Goal: Task Accomplishment & Management: Manage account settings

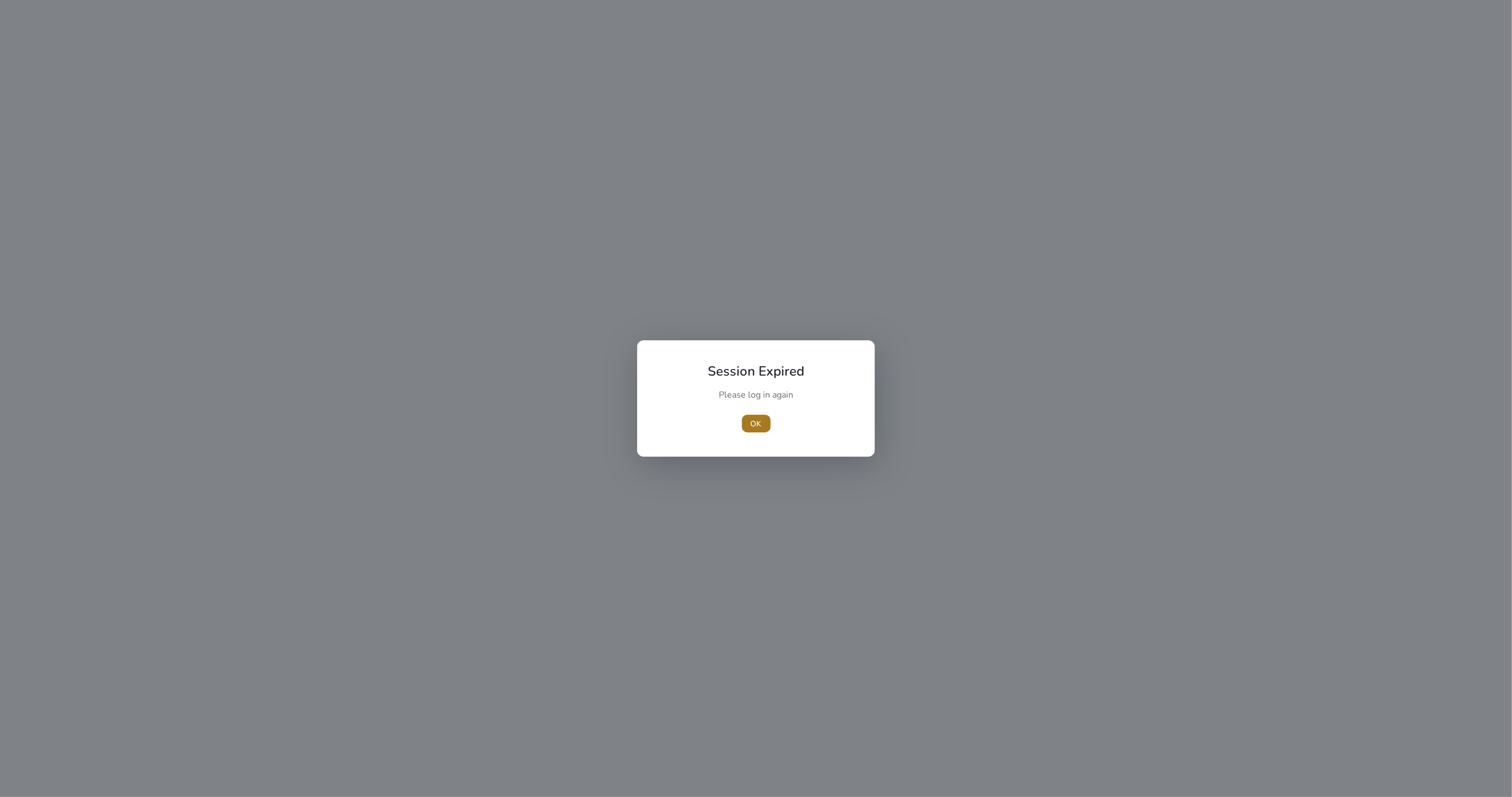
click at [747, 426] on span "button" at bounding box center [756, 423] width 28 height 27
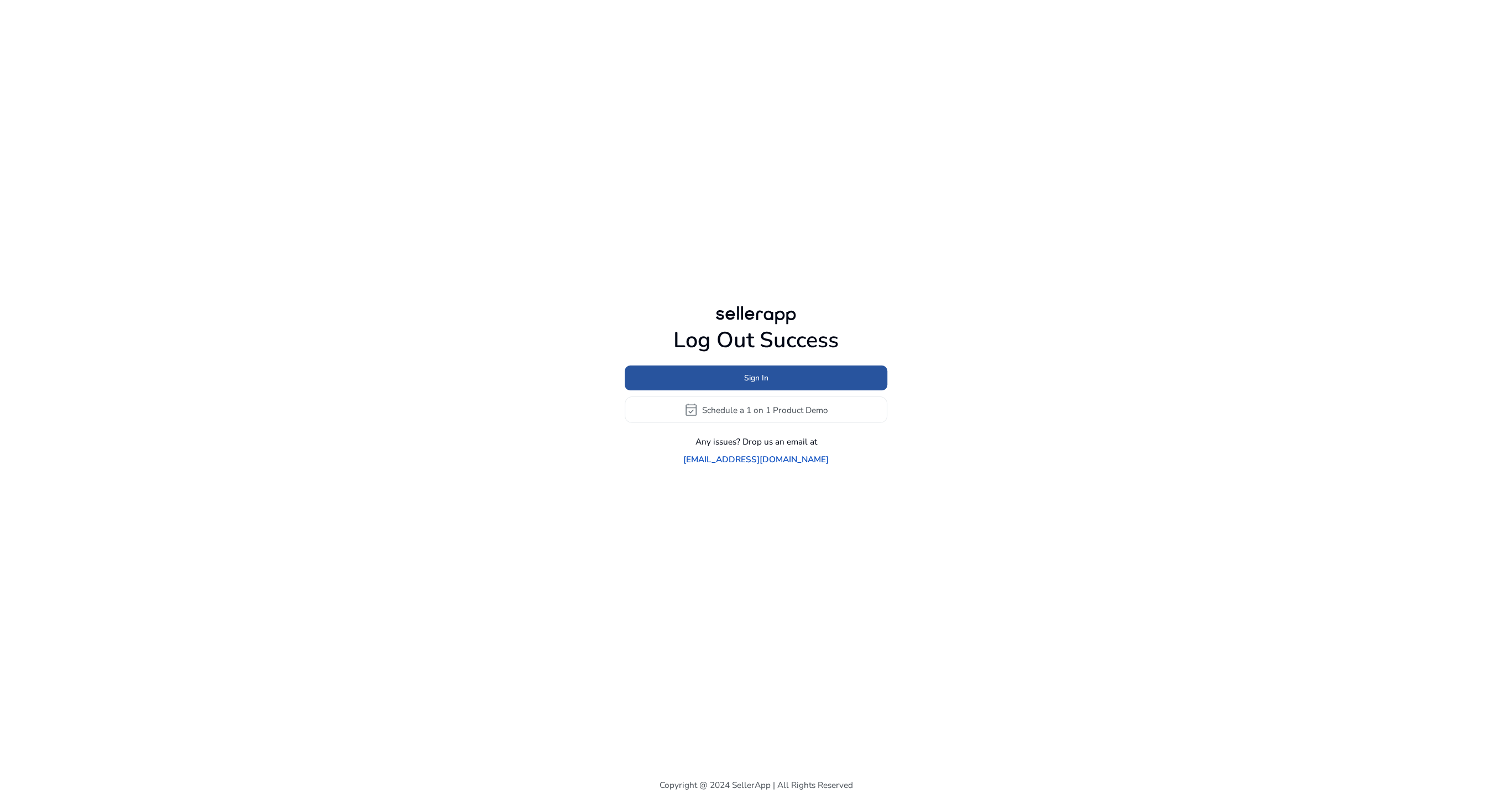
click at [835, 380] on span at bounding box center [756, 378] width 262 height 27
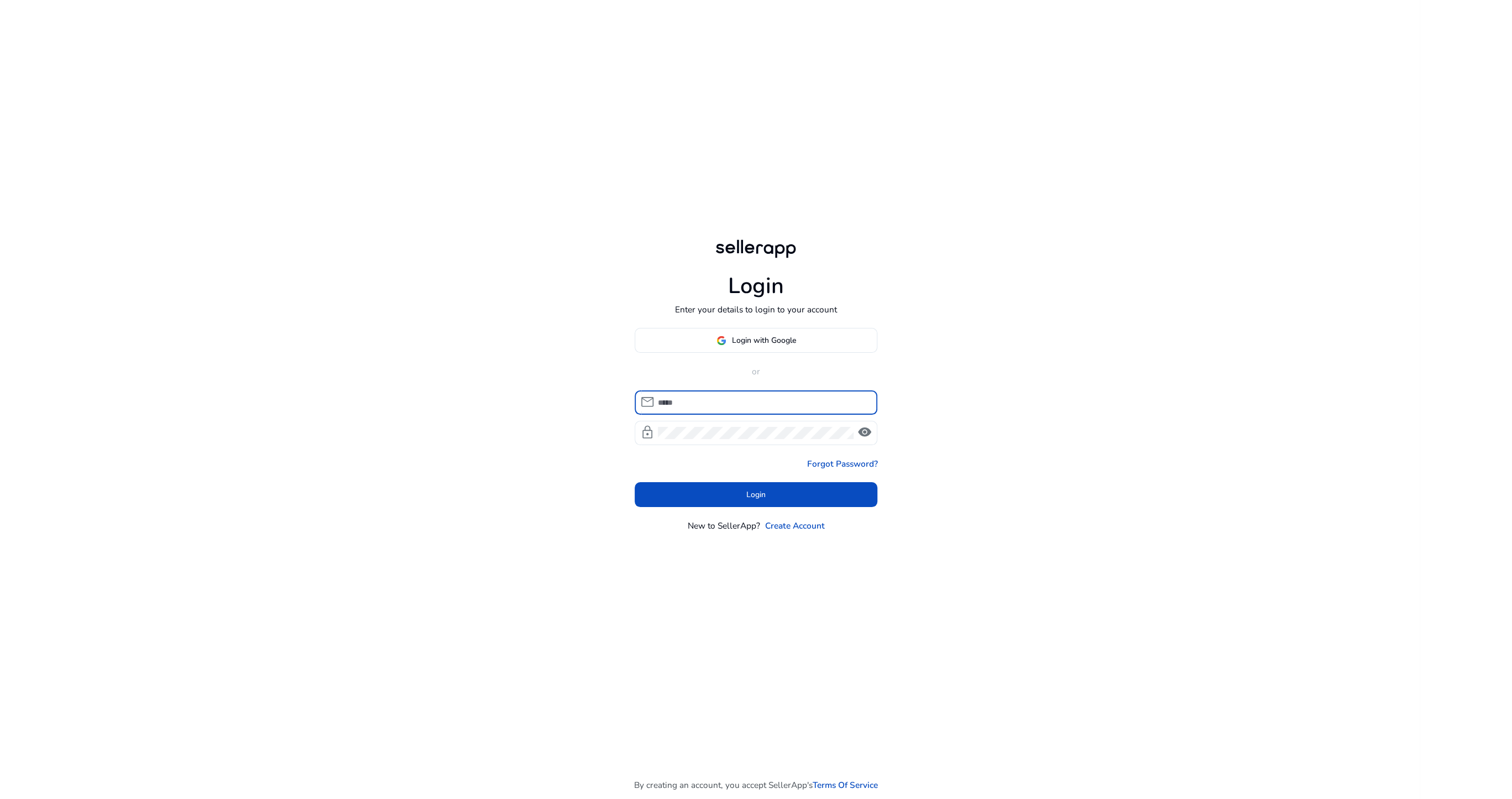
type input "**********"
click at [734, 485] on span at bounding box center [756, 494] width 243 height 27
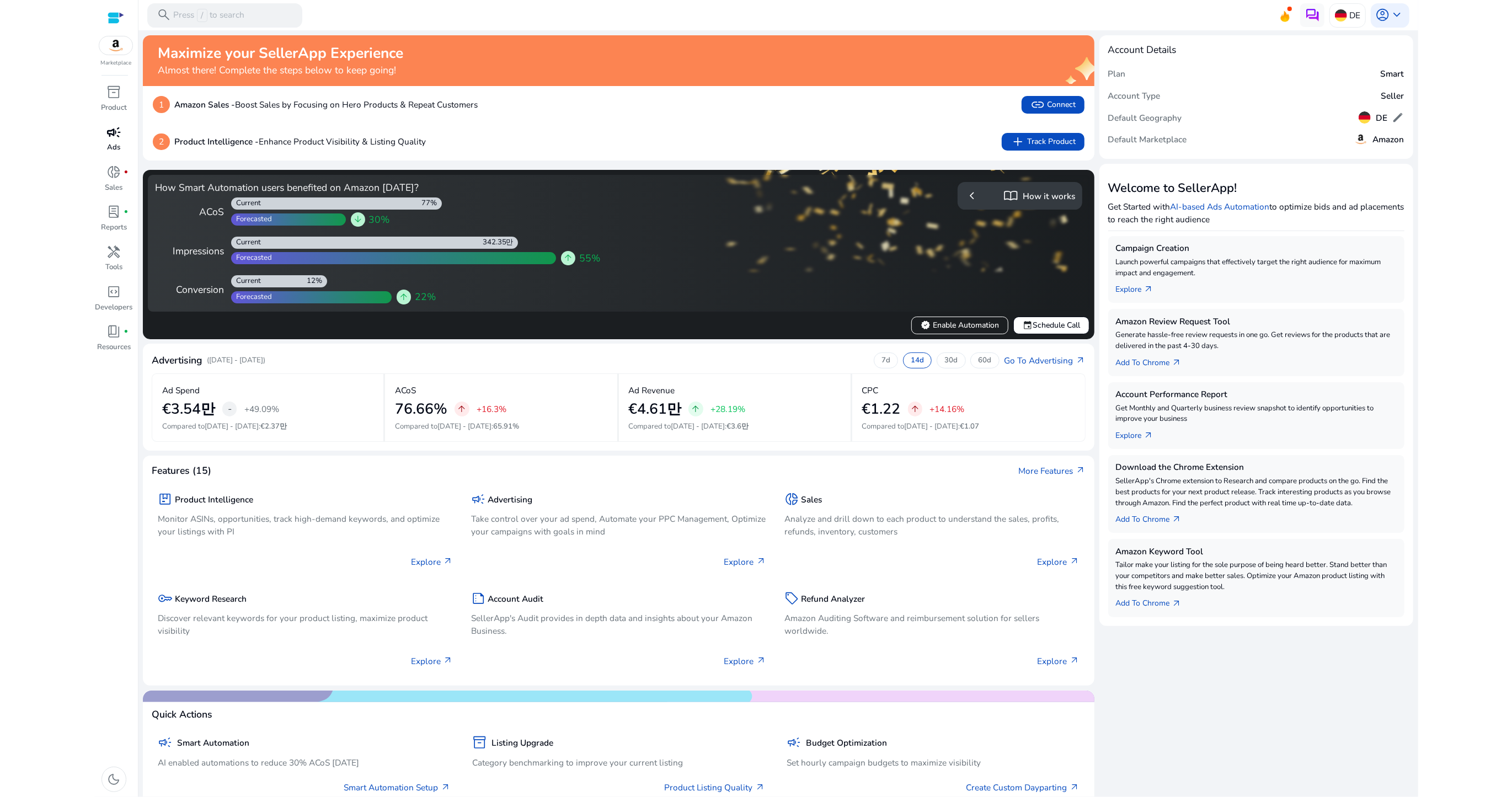
click at [119, 143] on p "Ads" at bounding box center [114, 148] width 13 height 11
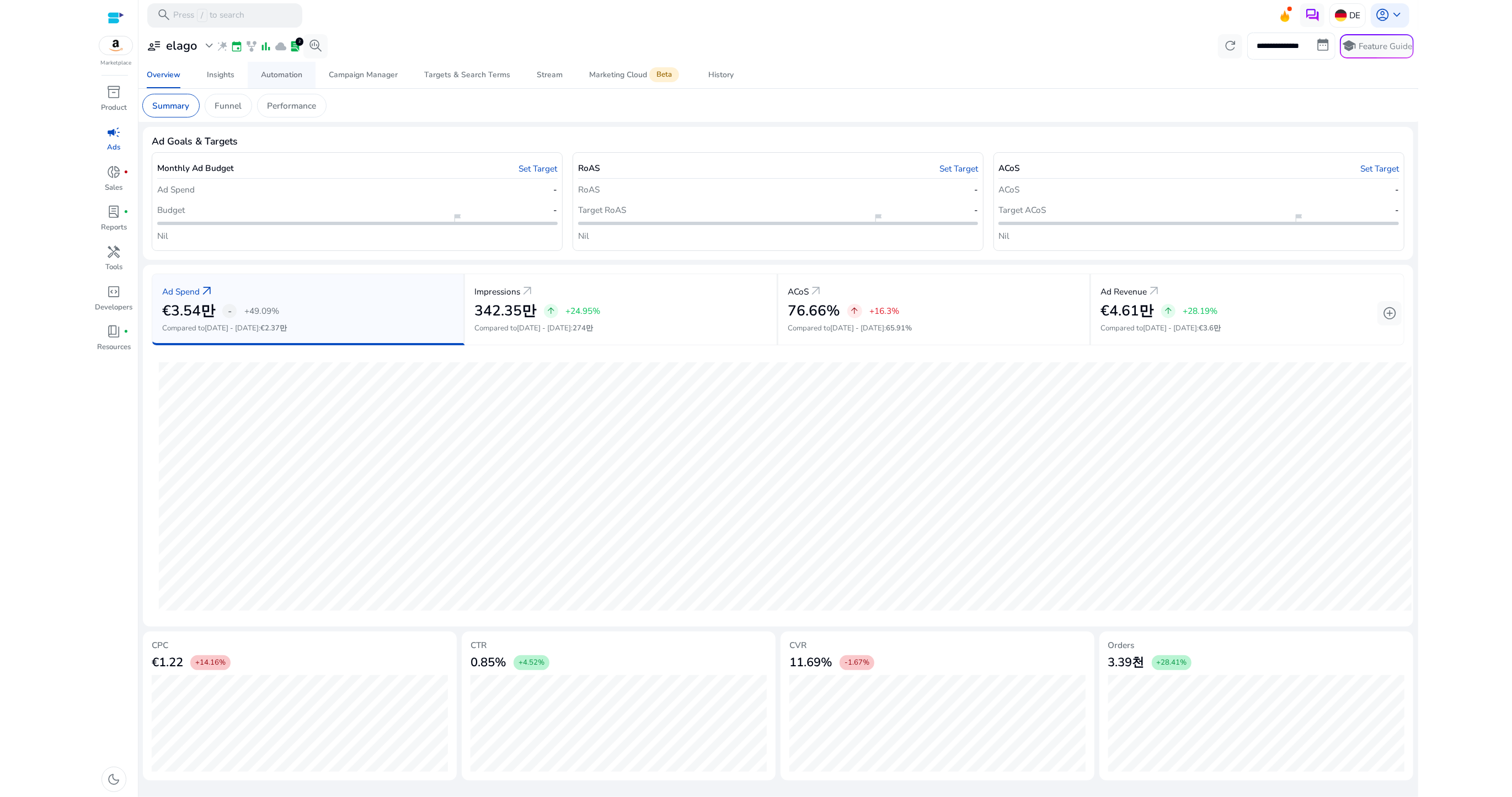
click at [265, 72] on div "Automation" at bounding box center [281, 75] width 41 height 8
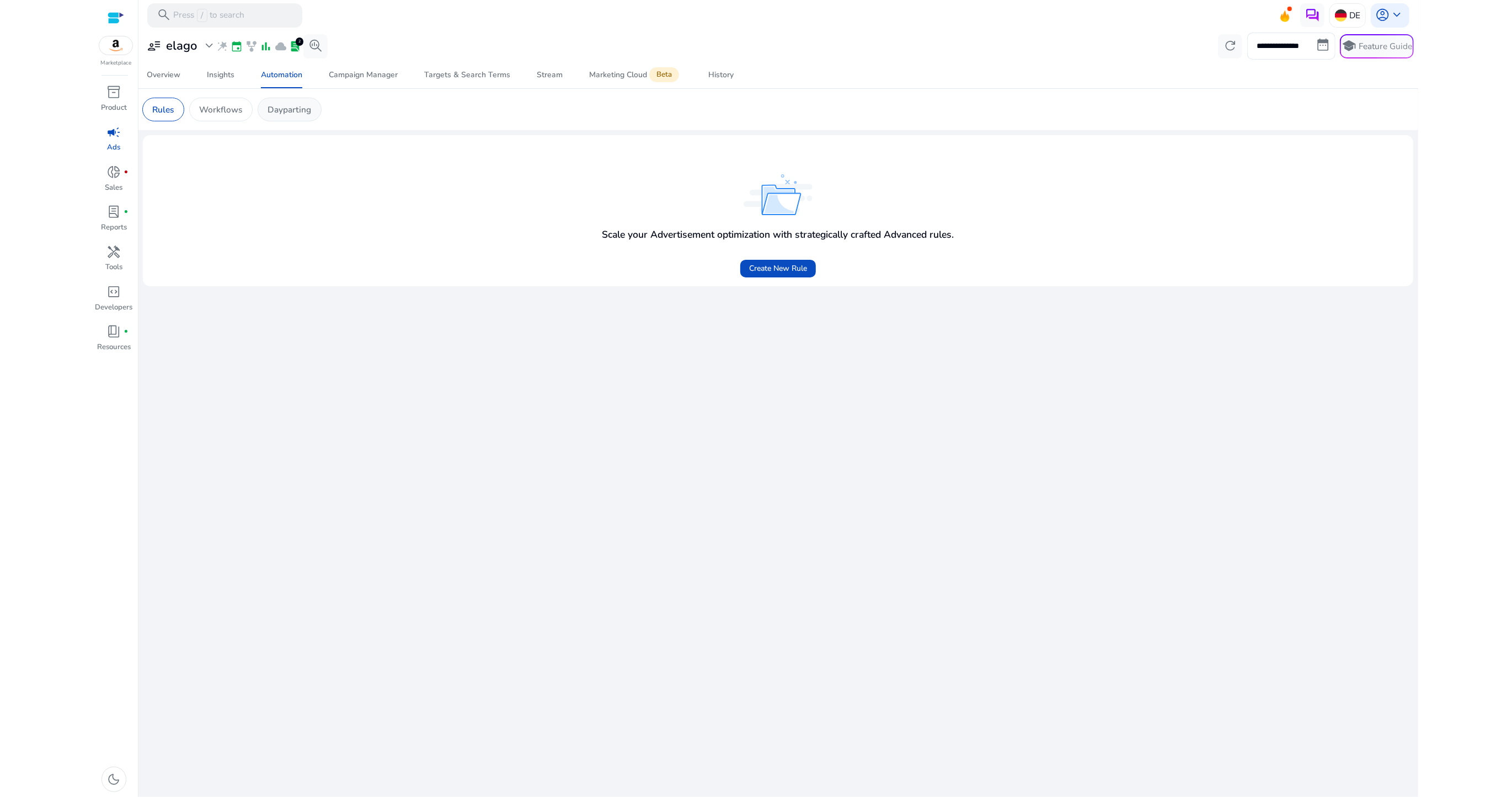
click at [268, 114] on p "Dayparting" at bounding box center [289, 109] width 44 height 13
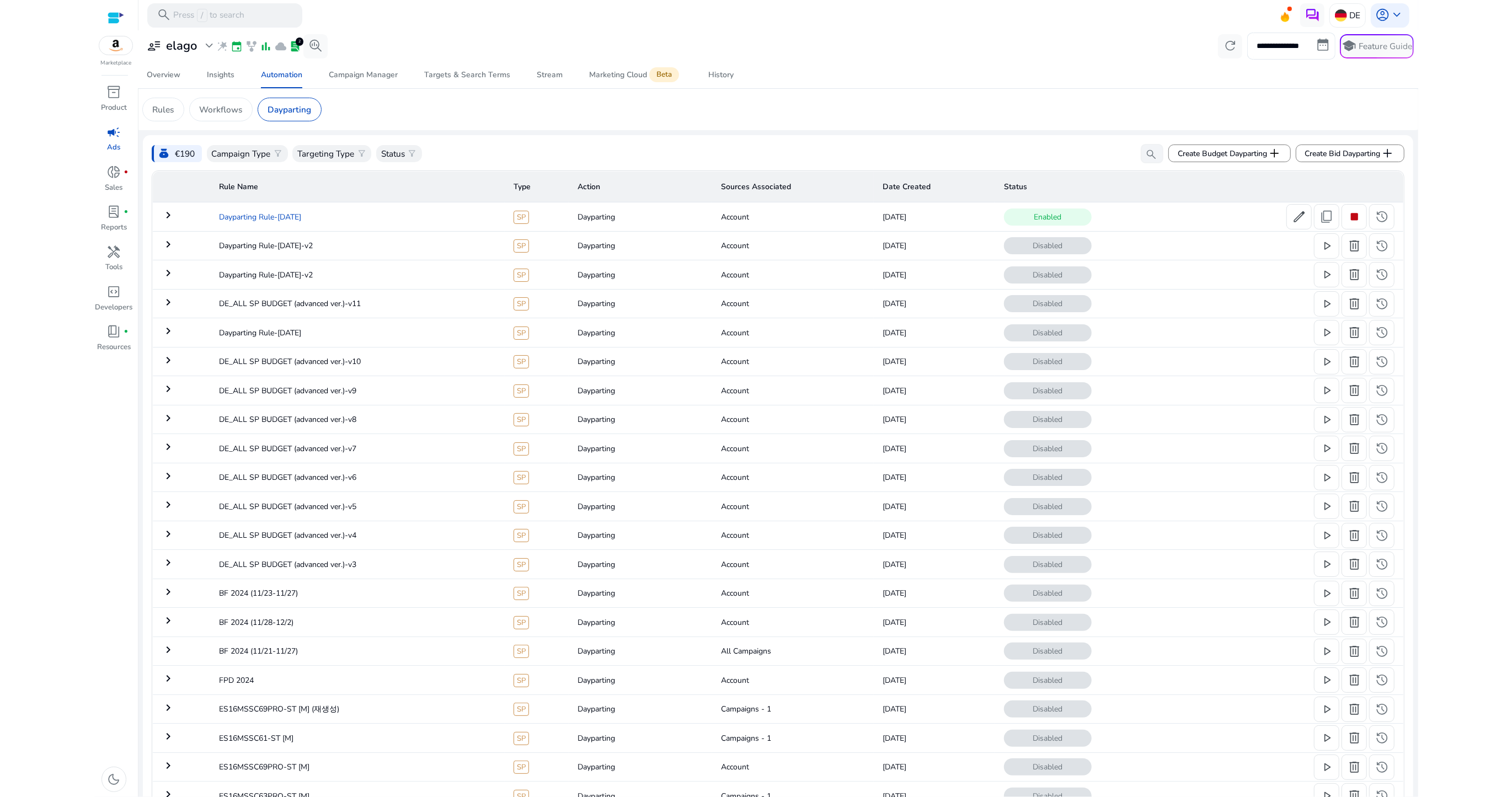
click at [296, 215] on td "Dayparting Rule-[DATE]" at bounding box center [357, 216] width 294 height 28
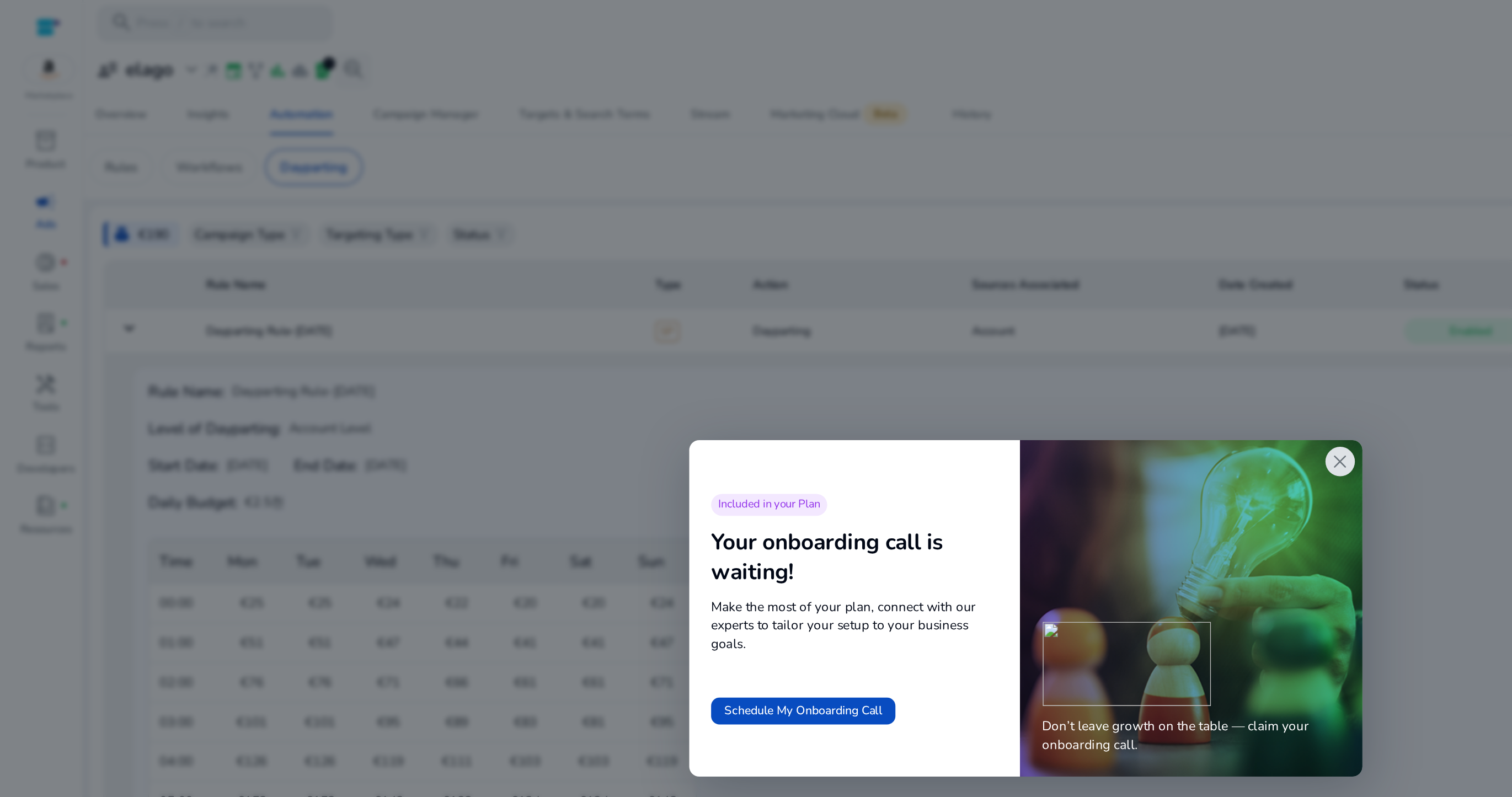
scroll to position [657, 0]
